Goal: Information Seeking & Learning: Learn about a topic

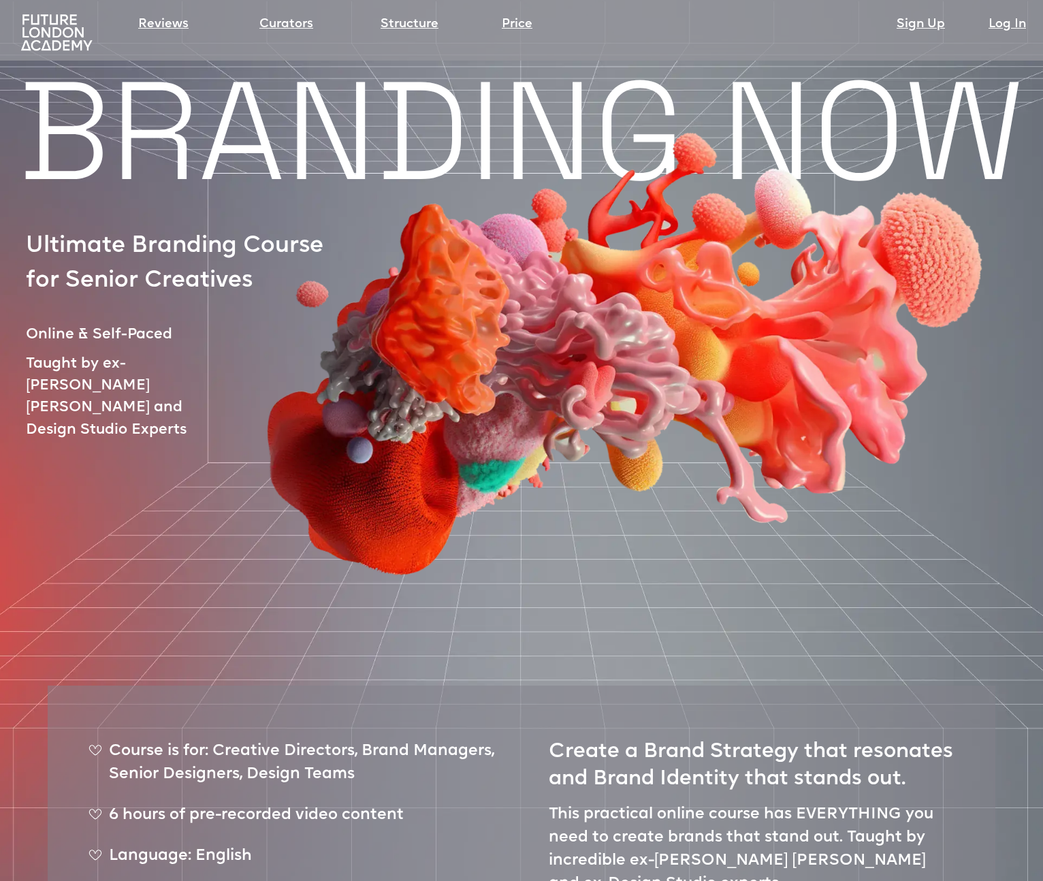
click at [76, 46] on img at bounding box center [56, 33] width 79 height 40
click at [44, 31] on img at bounding box center [56, 33] width 79 height 40
click at [410, 27] on link "Structure" at bounding box center [410, 24] width 58 height 19
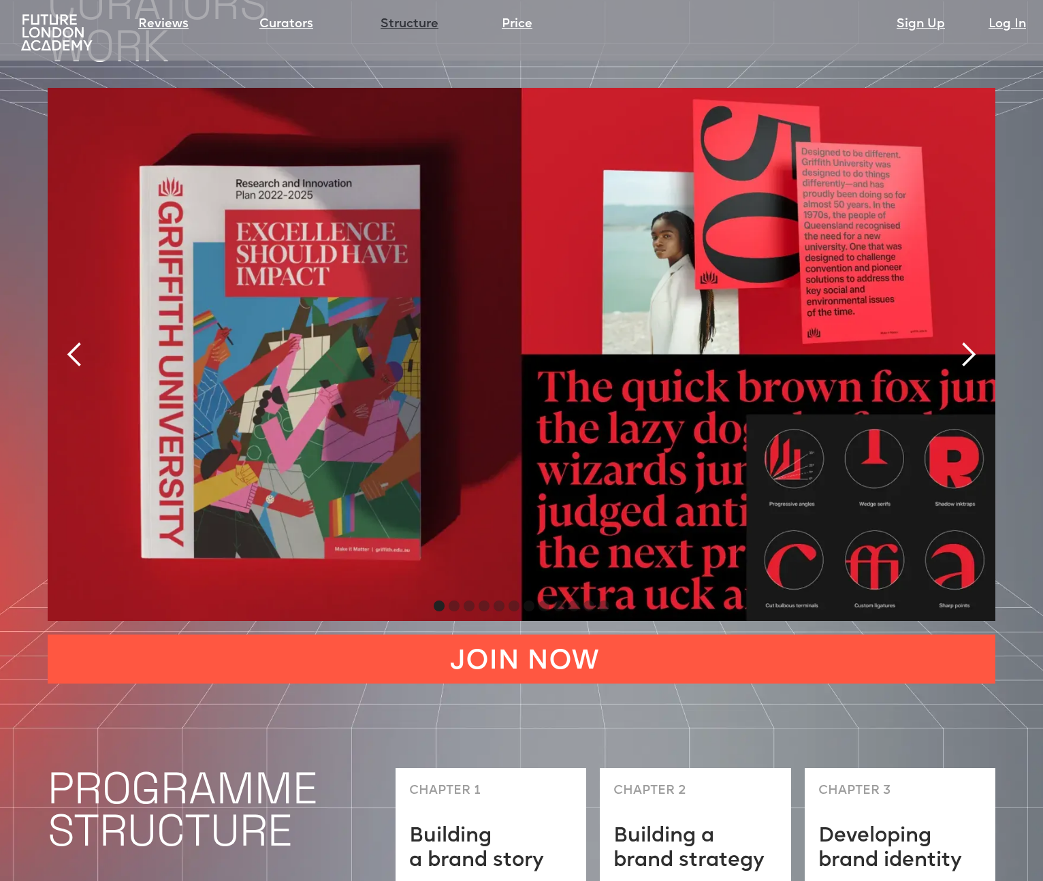
scroll to position [2923, 0]
click at [963, 340] on div "next slide" at bounding box center [968, 353] width 27 height 27
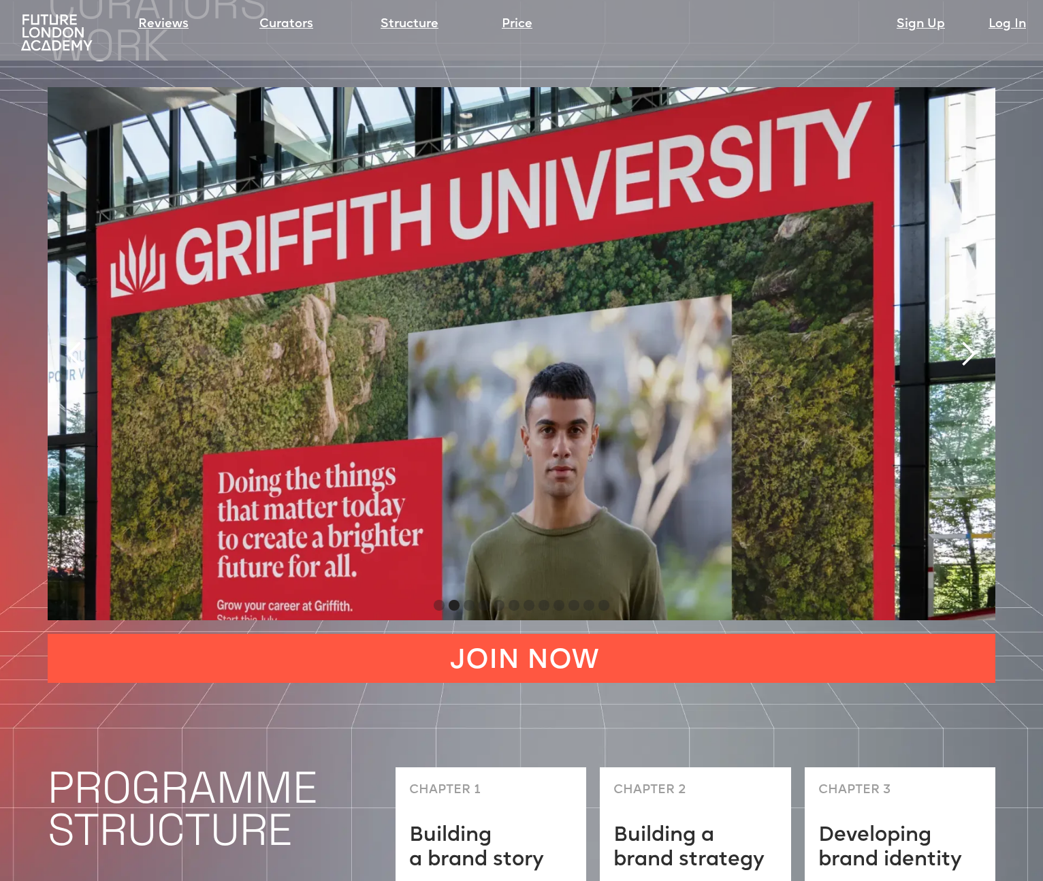
click at [963, 340] on div "next slide" at bounding box center [968, 353] width 27 height 27
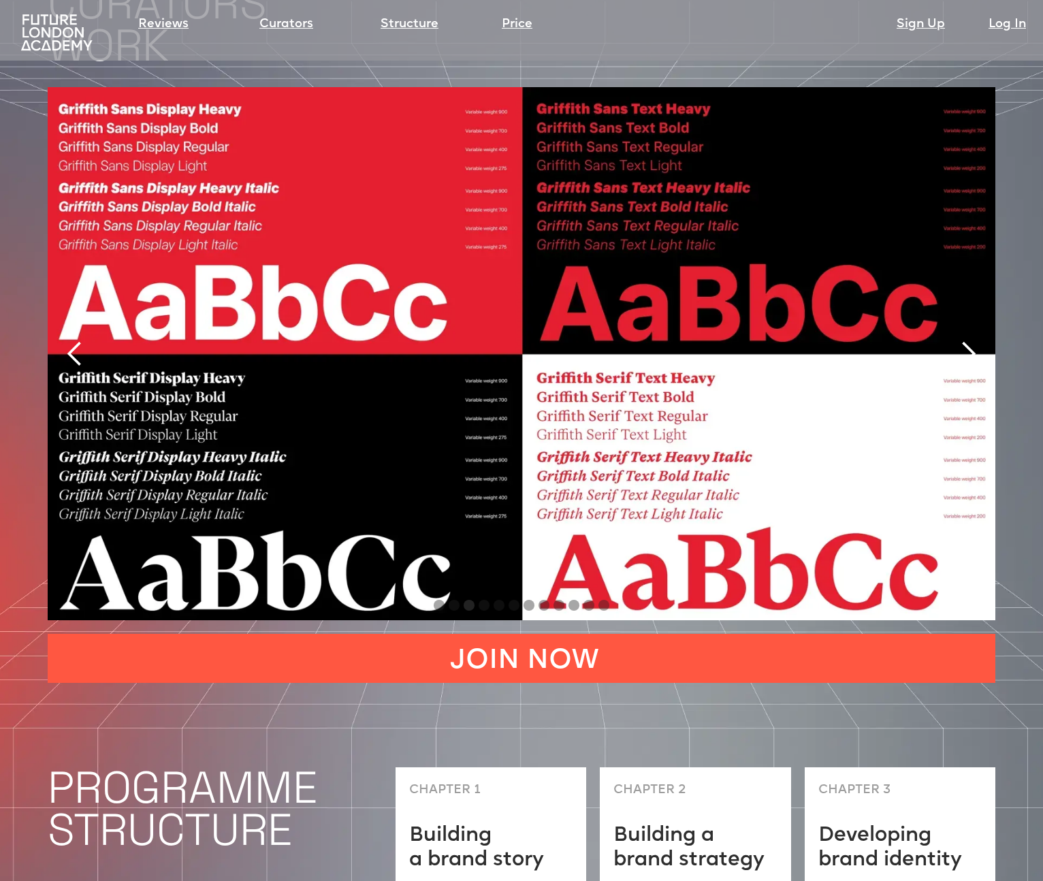
click at [963, 340] on div "next slide" at bounding box center [968, 353] width 27 height 27
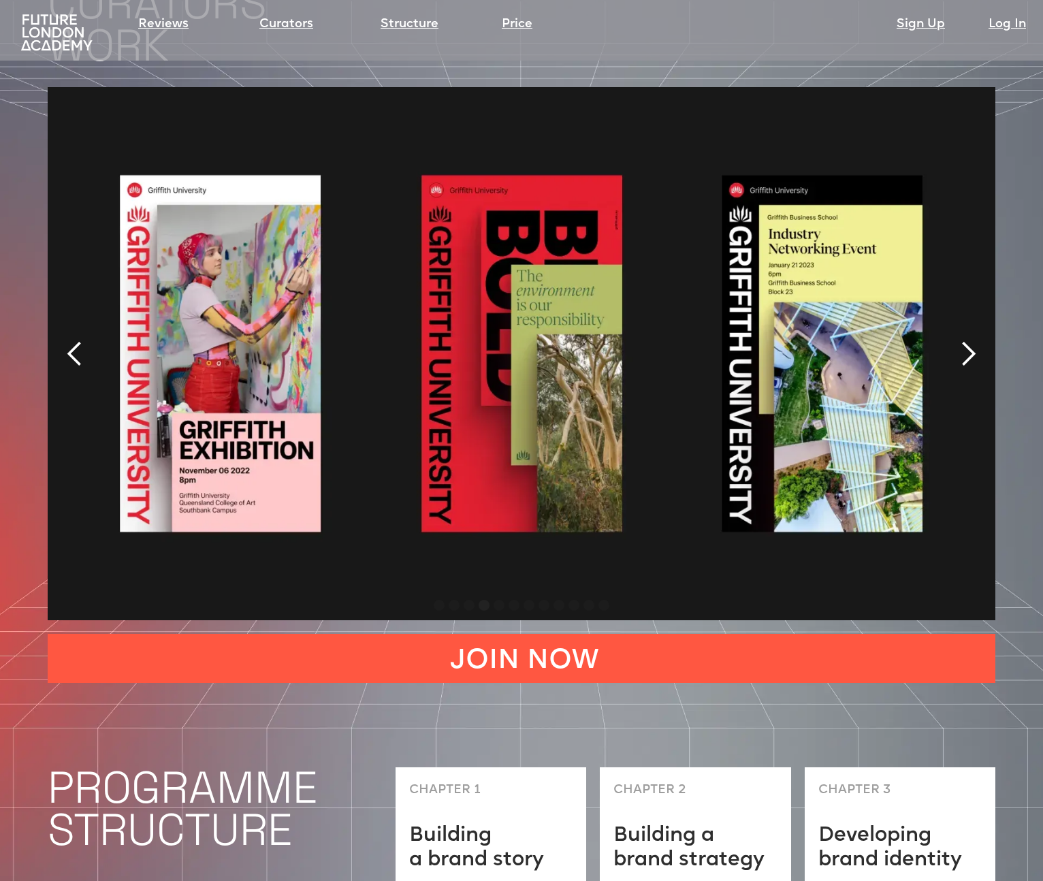
click at [963, 340] on div "next slide" at bounding box center [968, 353] width 27 height 27
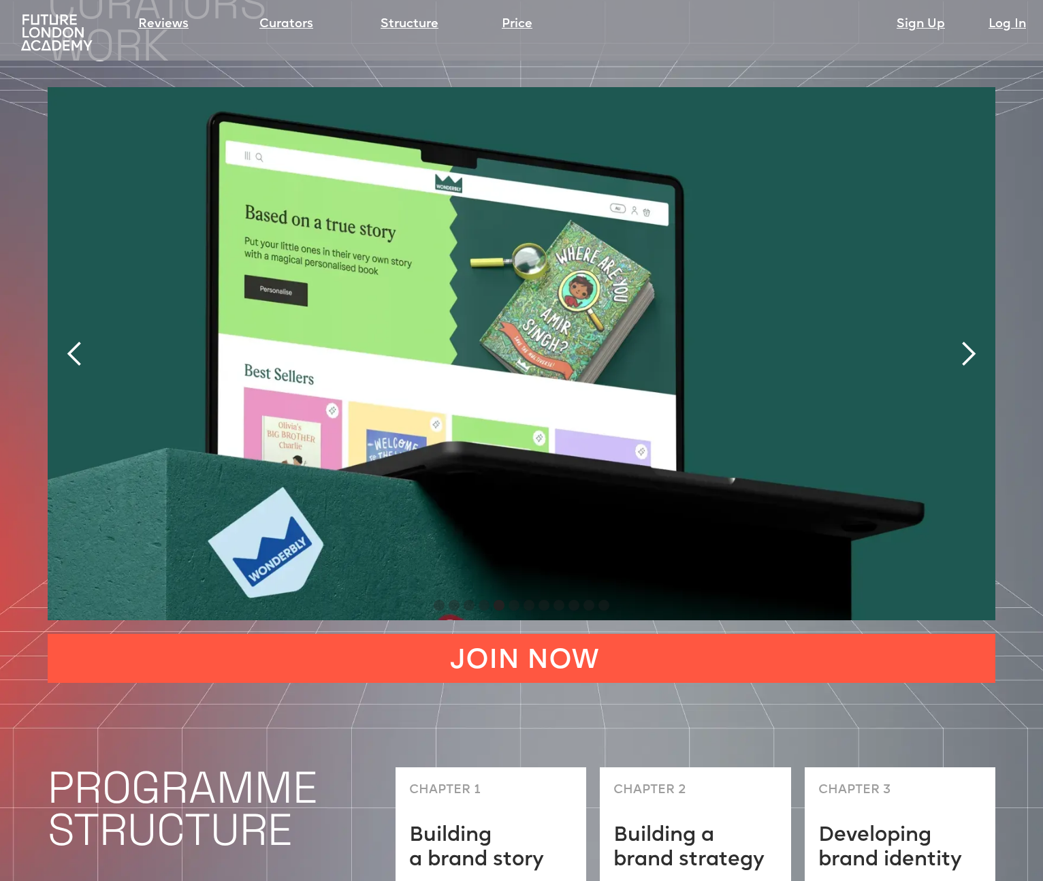
click at [963, 340] on div "next slide" at bounding box center [968, 353] width 27 height 27
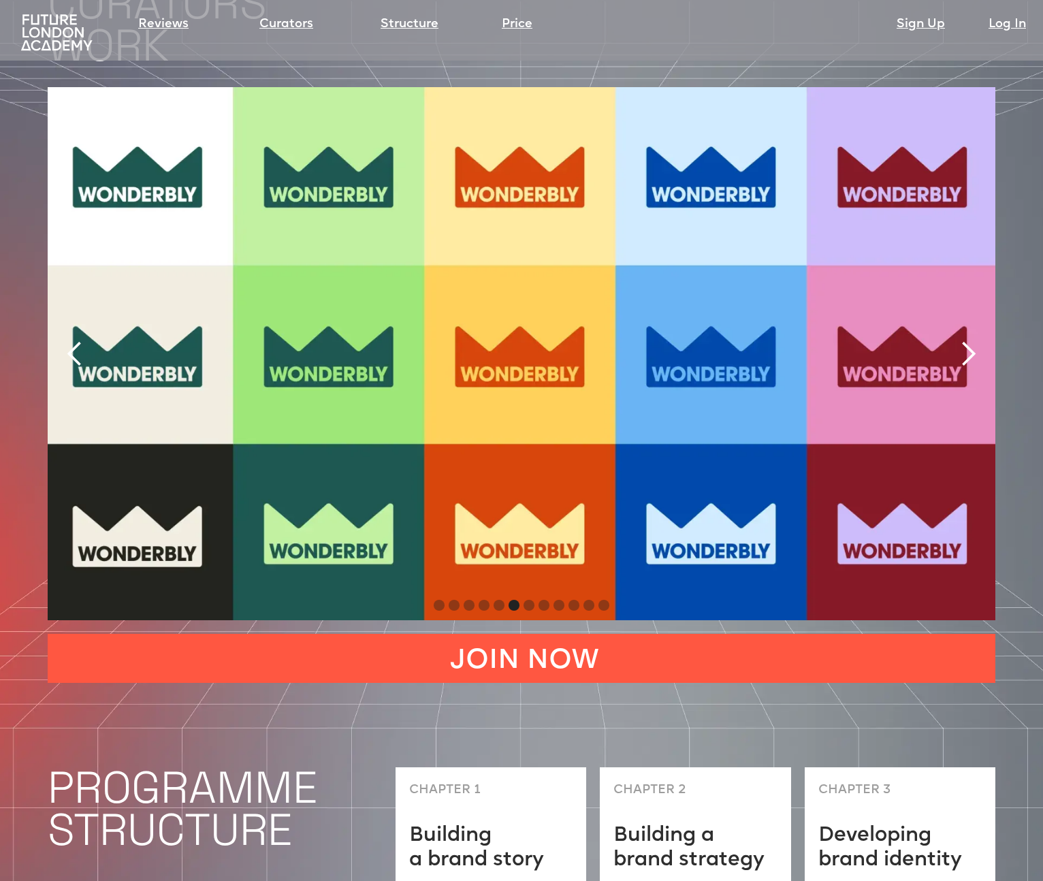
click at [963, 340] on div "next slide" at bounding box center [968, 353] width 27 height 27
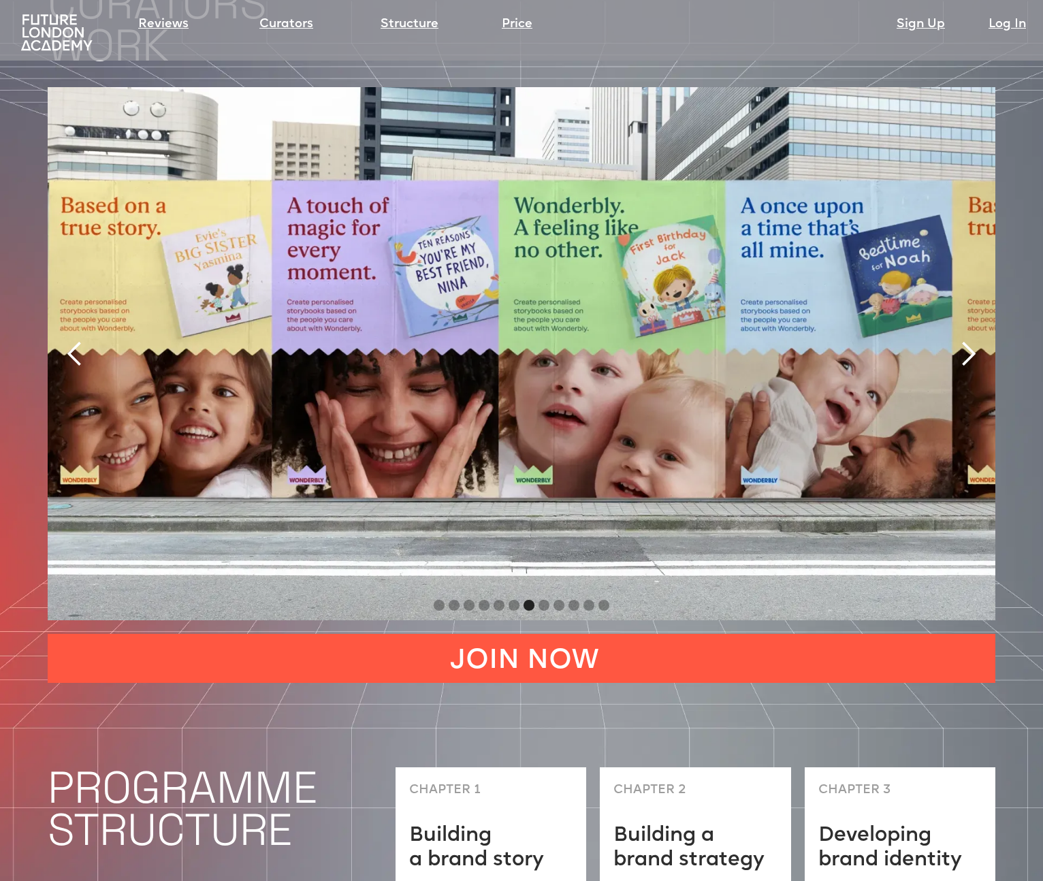
click at [963, 340] on div "next slide" at bounding box center [968, 353] width 27 height 27
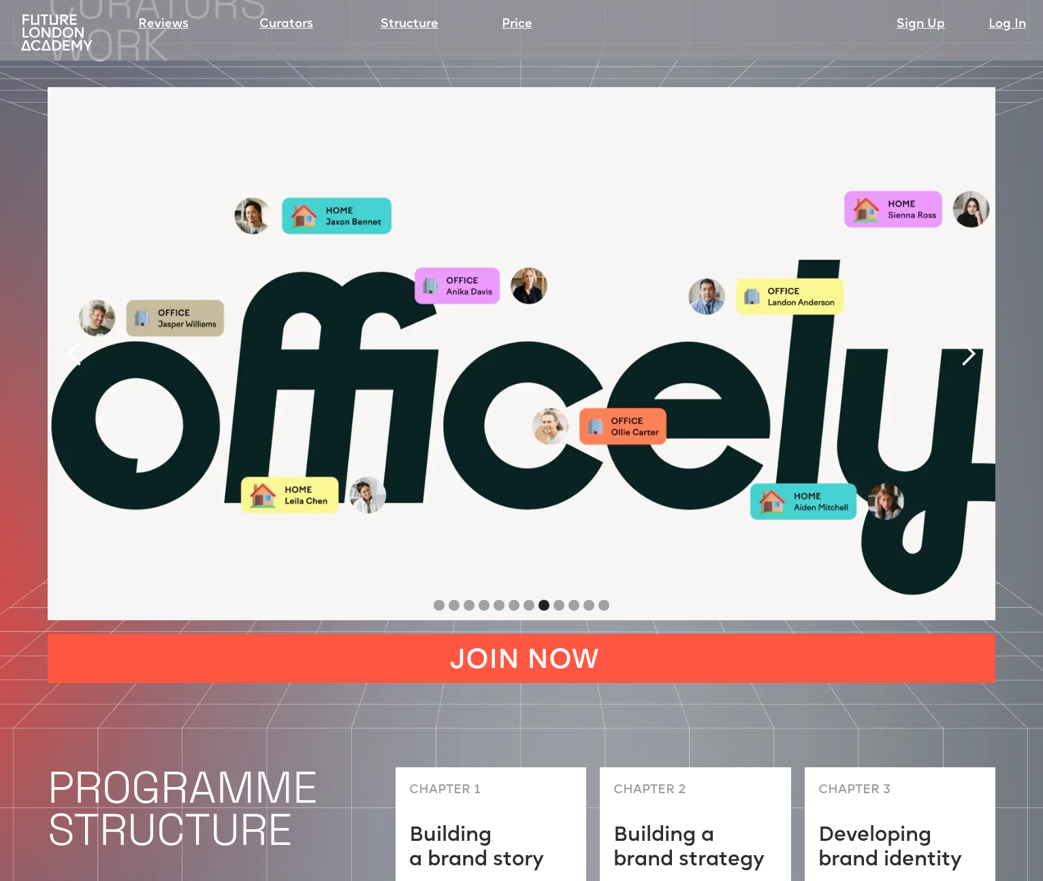
click at [963, 340] on div "next slide" at bounding box center [968, 353] width 27 height 27
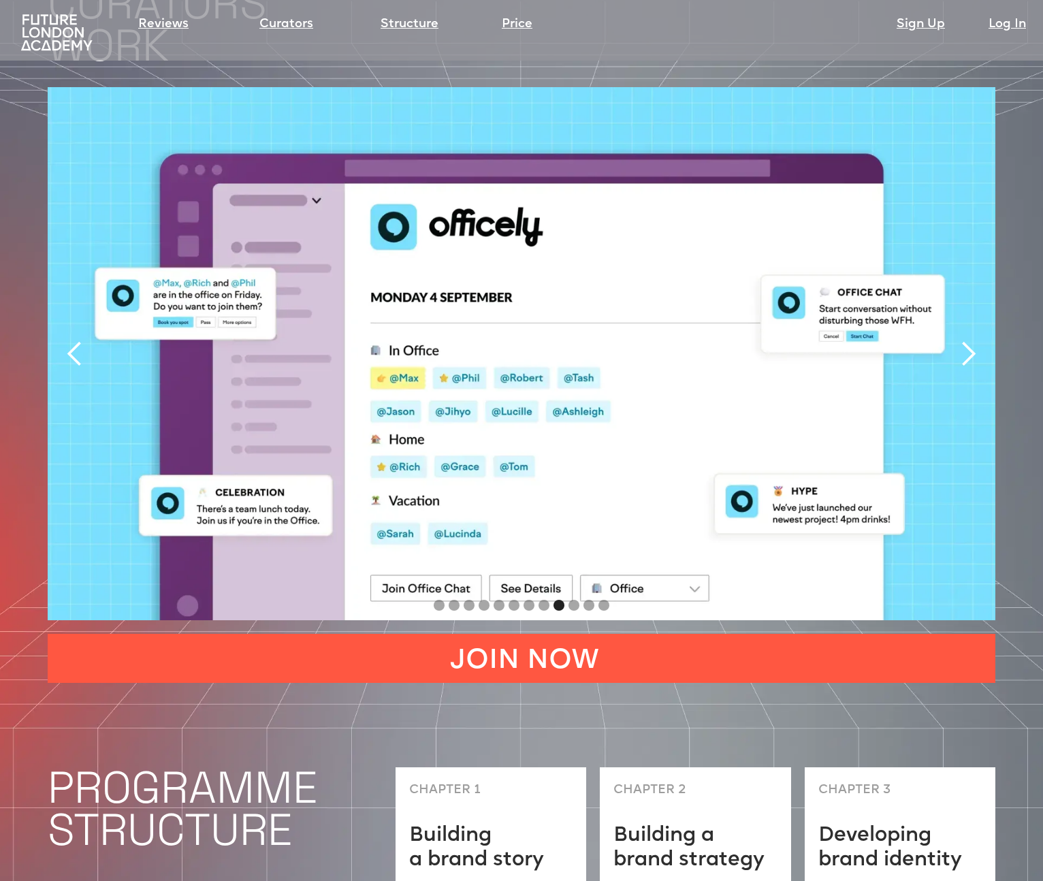
click at [963, 340] on div "next slide" at bounding box center [968, 353] width 27 height 27
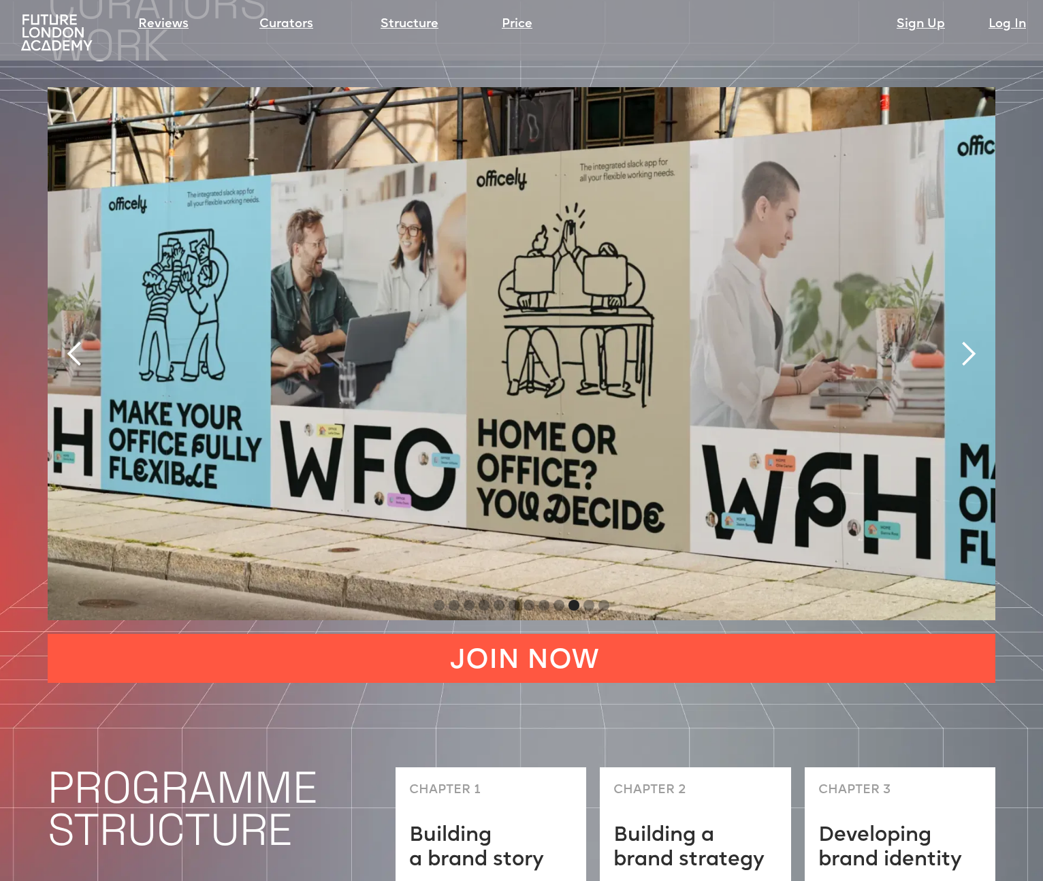
click at [964, 340] on div "next slide" at bounding box center [968, 353] width 27 height 27
